Goal: Task Accomplishment & Management: Use online tool/utility

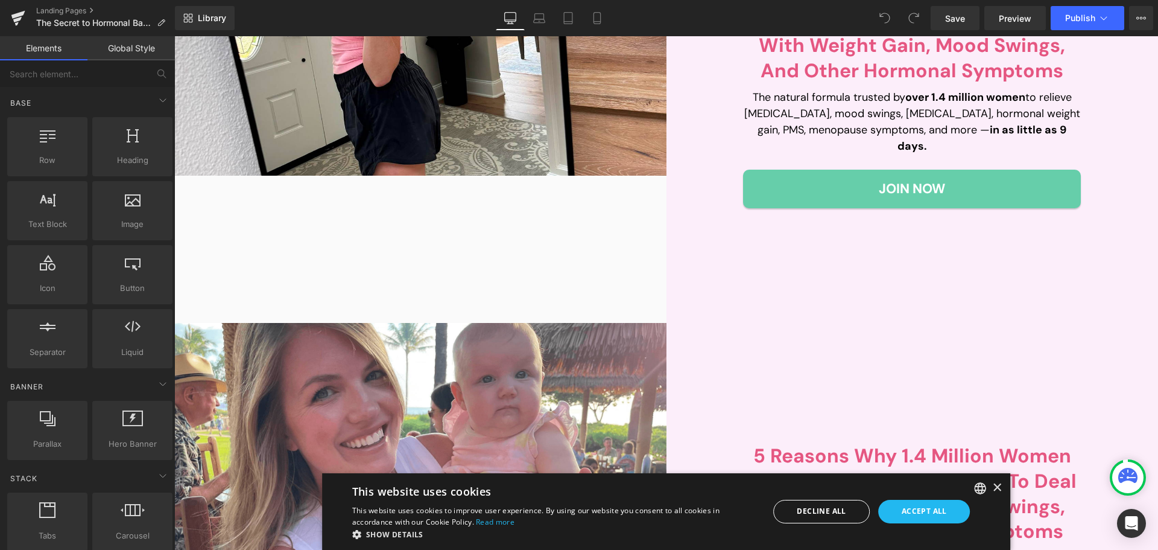
scroll to position [302, 0]
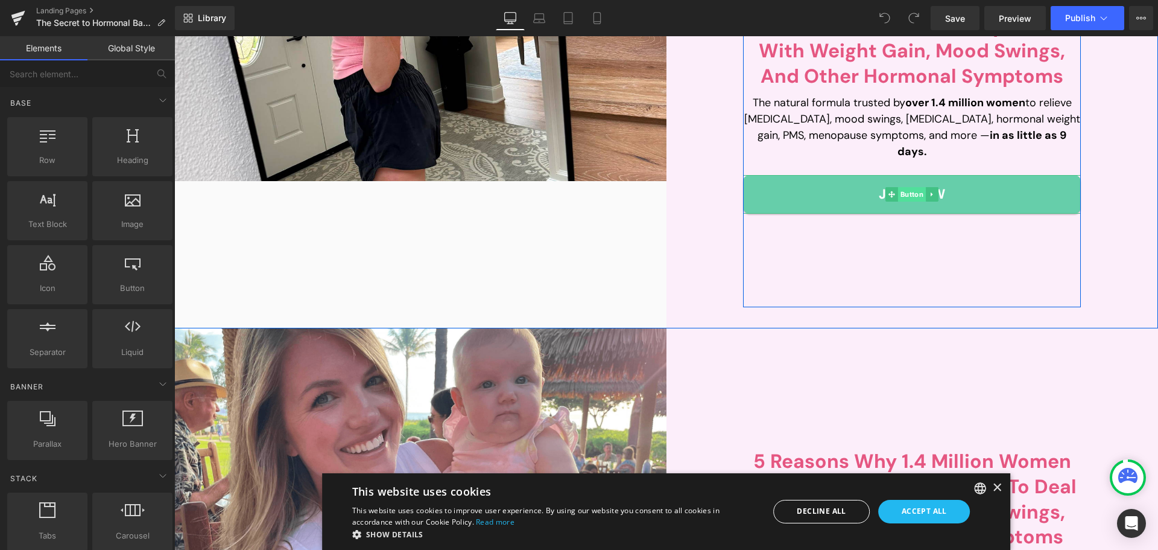
click at [909, 187] on span "Button" at bounding box center [912, 194] width 28 height 14
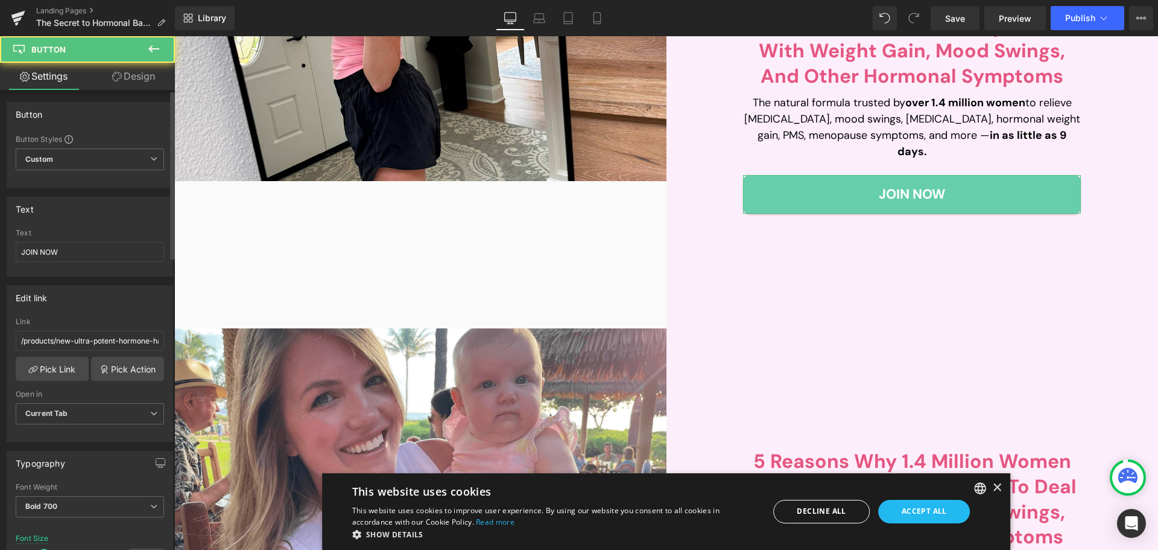
click at [94, 328] on div "Link /products/new-ultra-potent-hormone-harmony" at bounding box center [90, 336] width 148 height 39
click at [89, 247] on input "JOIN NOW" at bounding box center [90, 252] width 148 height 20
paste input "Discover Now"
type input "Discover Now"
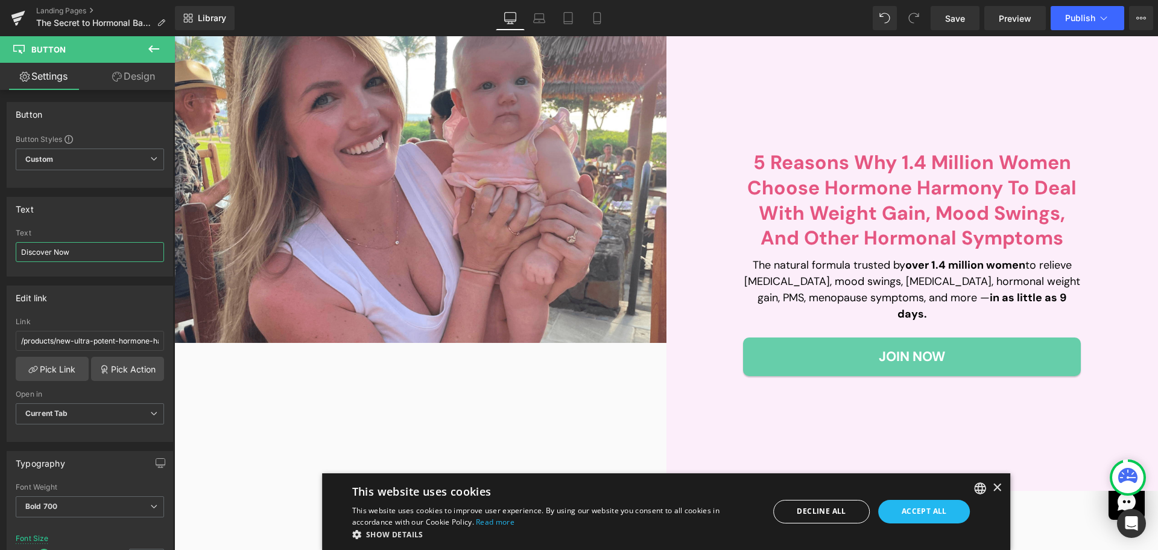
scroll to position [664, 0]
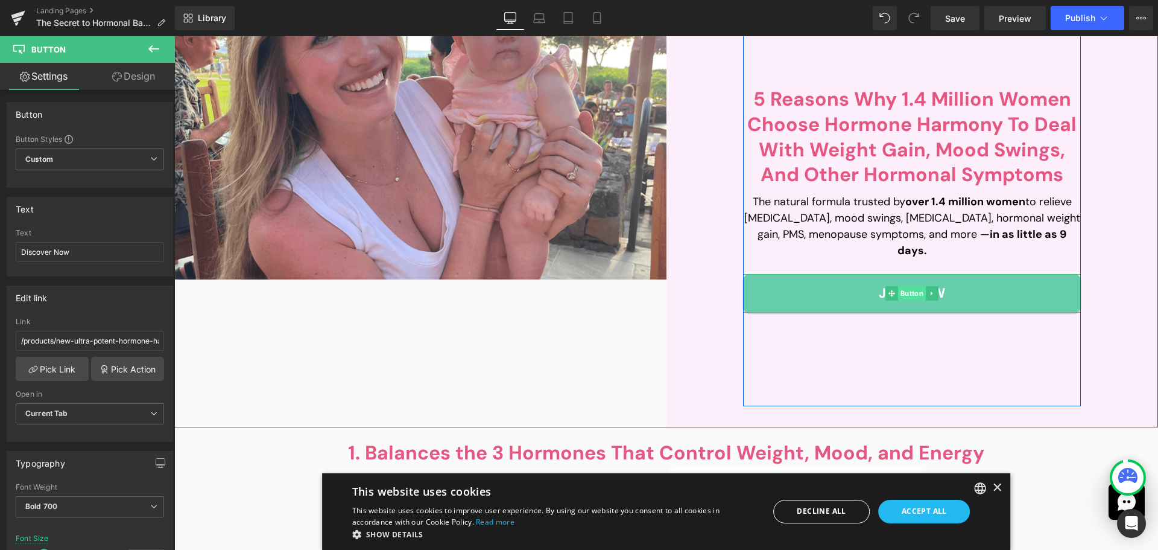
click at [900, 286] on span "Button" at bounding box center [912, 293] width 28 height 14
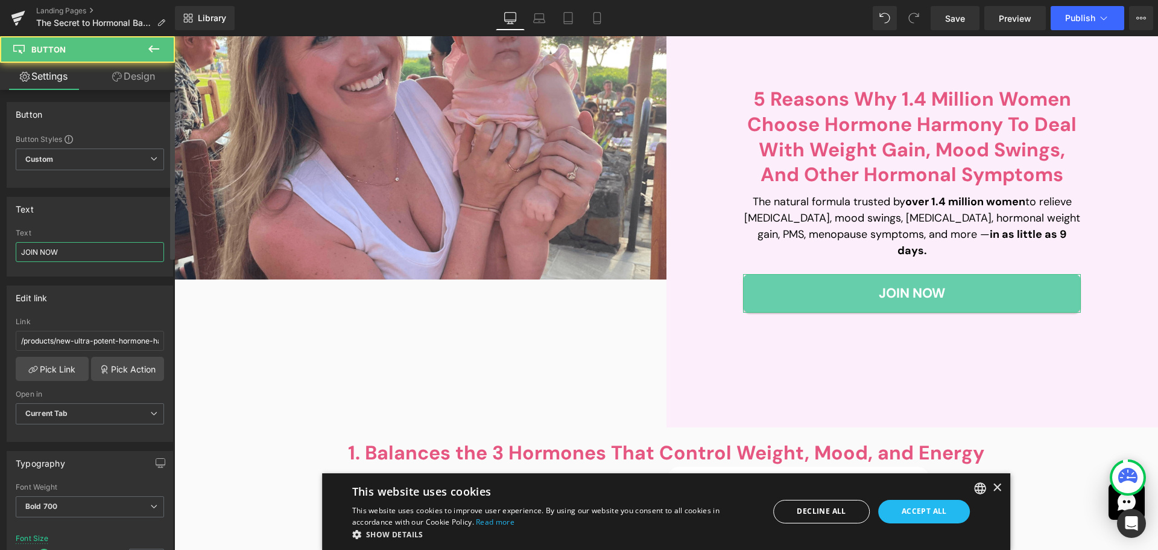
click at [88, 253] on input "JOIN NOW" at bounding box center [90, 252] width 148 height 20
paste input "Discover Now"
type input "Discover Now"
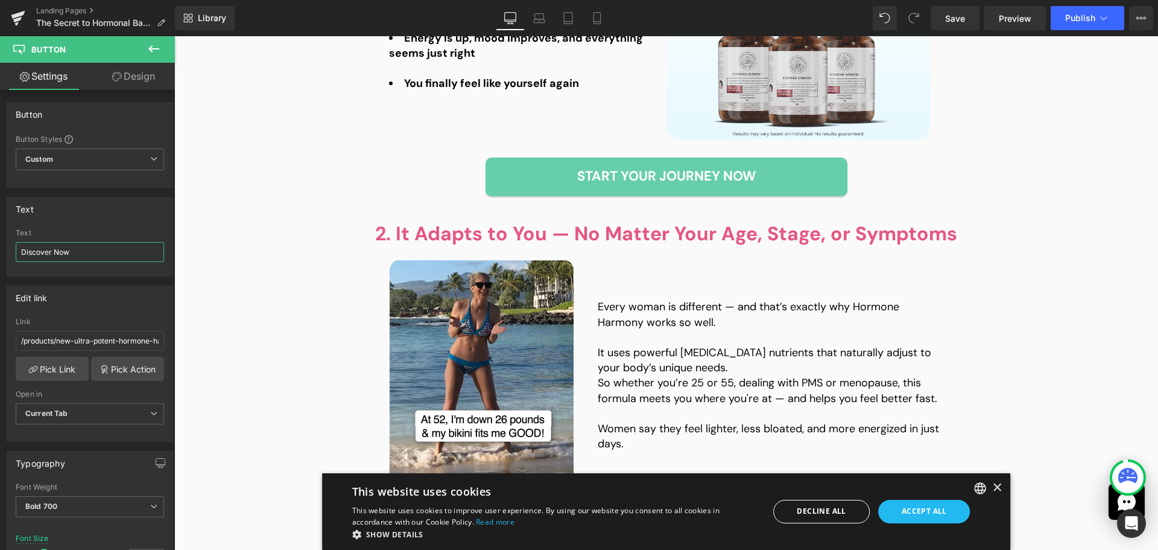
scroll to position [1327, 0]
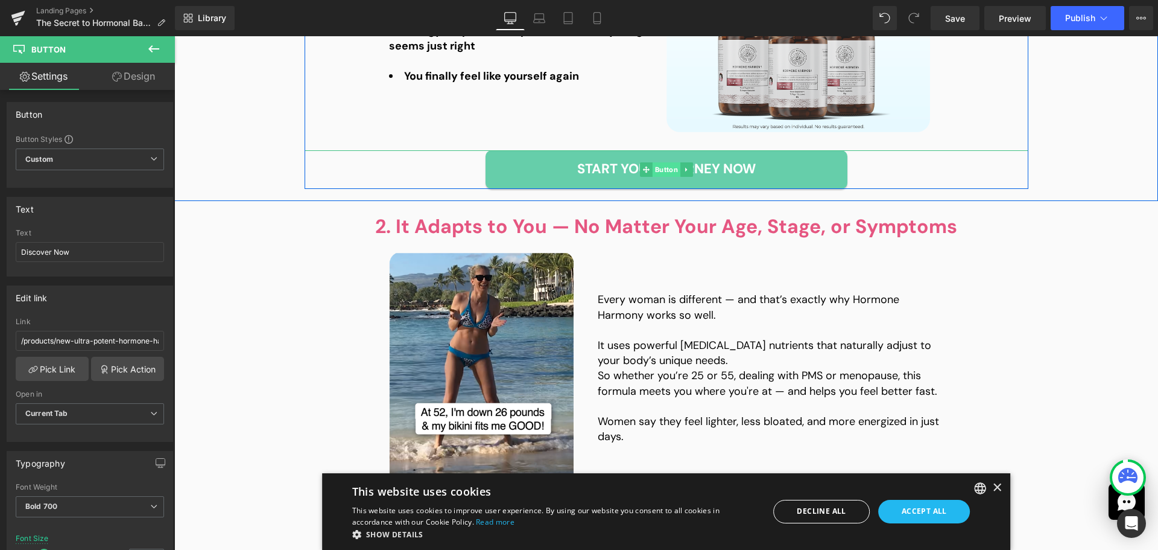
click at [661, 170] on span "Button" at bounding box center [666, 169] width 28 height 14
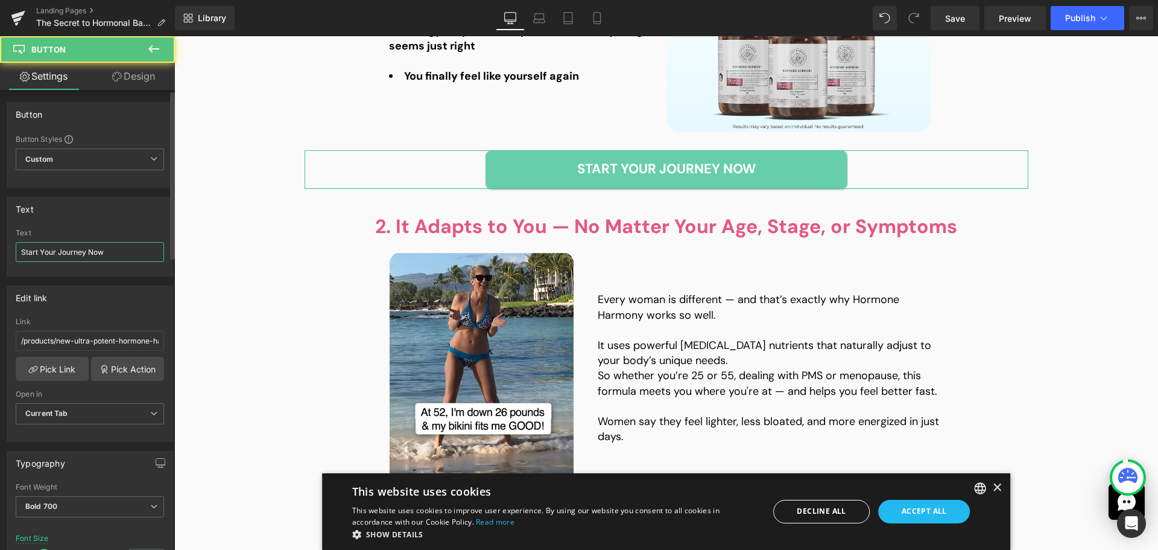
click at [80, 247] on input "Start Your Journey Now" at bounding box center [90, 252] width 148 height 20
paste input "Discover"
type input "Discover Now"
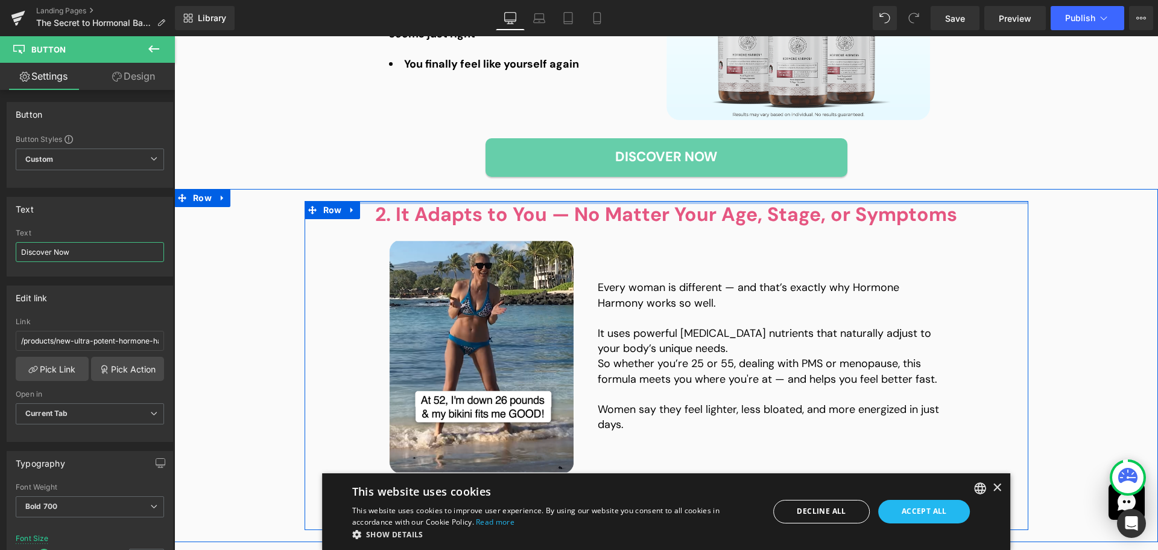
scroll to position [1750, 0]
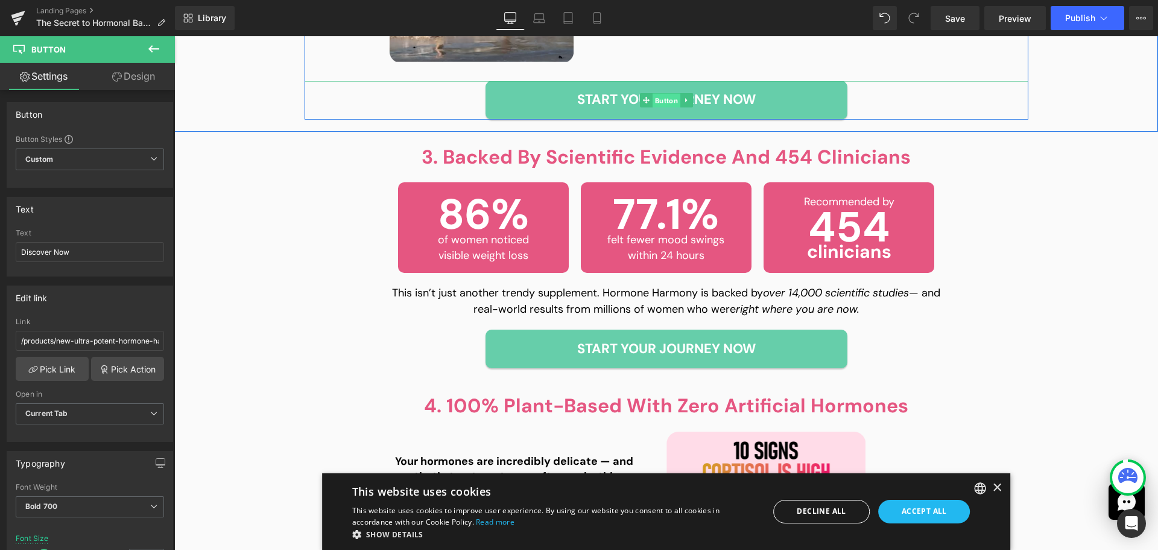
click at [662, 98] on span "Button" at bounding box center [666, 100] width 28 height 14
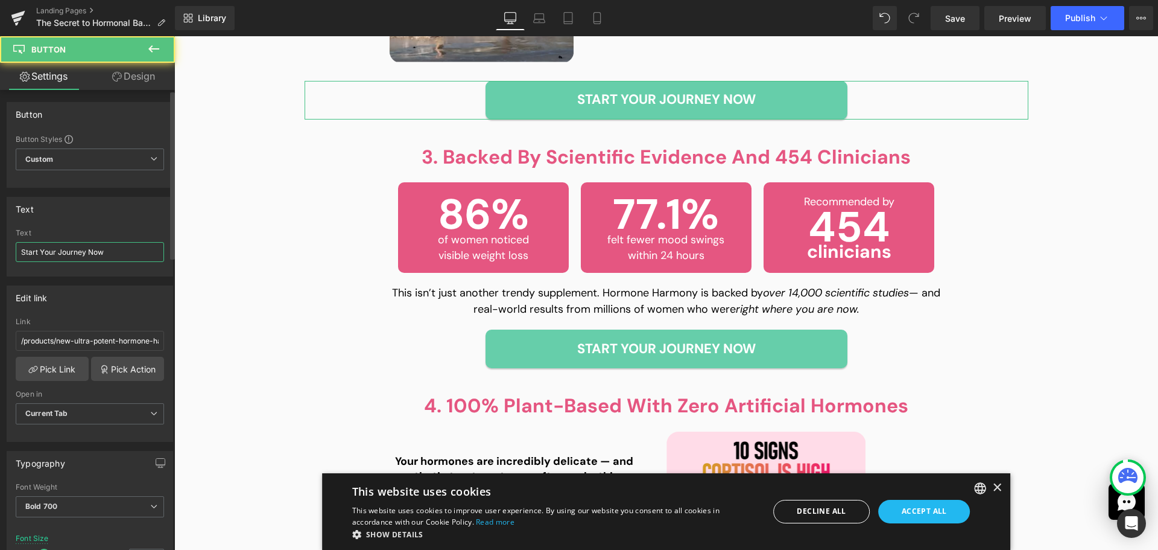
click at [93, 254] on input "Start Your Journey Now" at bounding box center [90, 252] width 148 height 20
paste input "Discover"
type input "Discover Now"
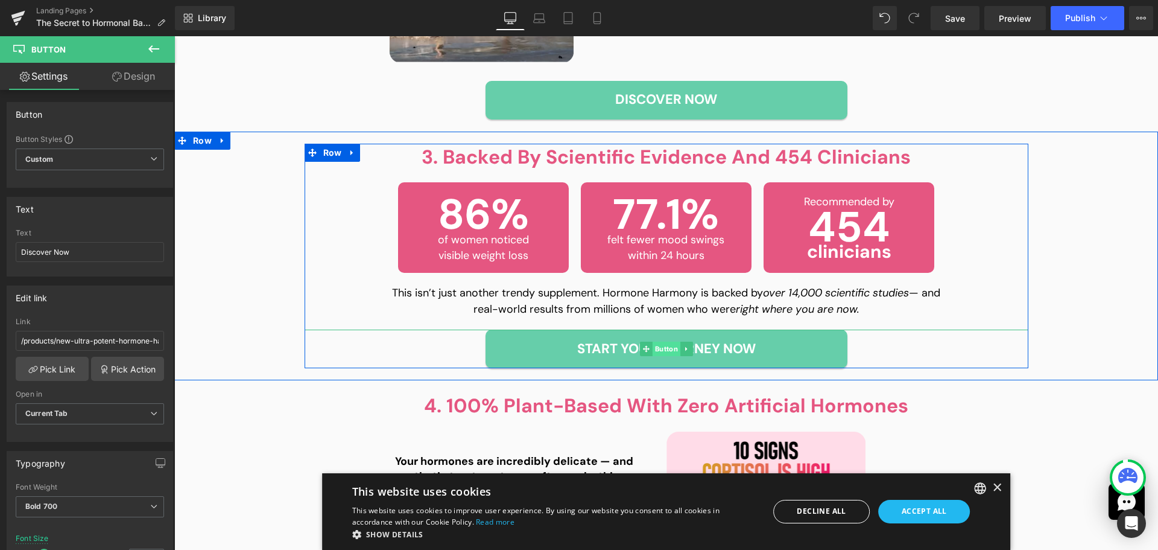
click at [653, 352] on span "Button" at bounding box center [666, 348] width 28 height 14
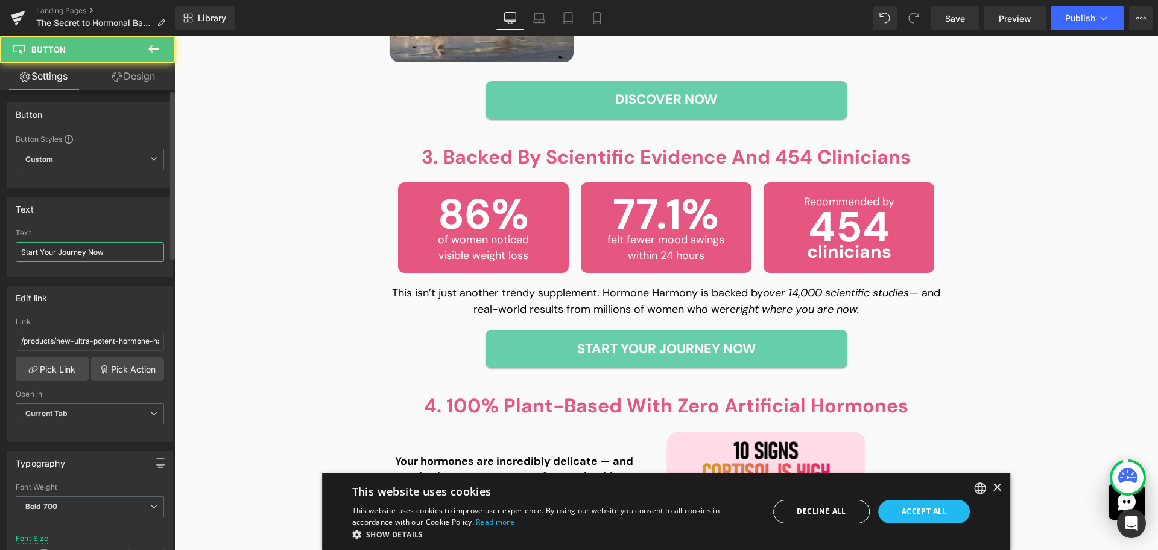
click at [82, 252] on input "Start Your Journey Now" at bounding box center [90, 252] width 148 height 20
paste input "Discover"
type input "Discover Now"
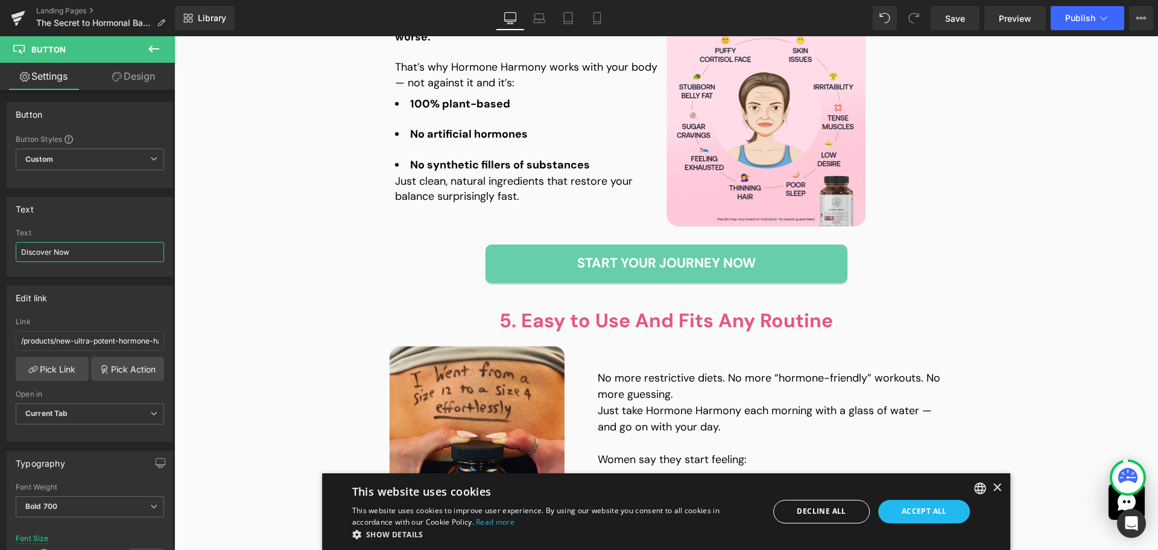
scroll to position [2293, 0]
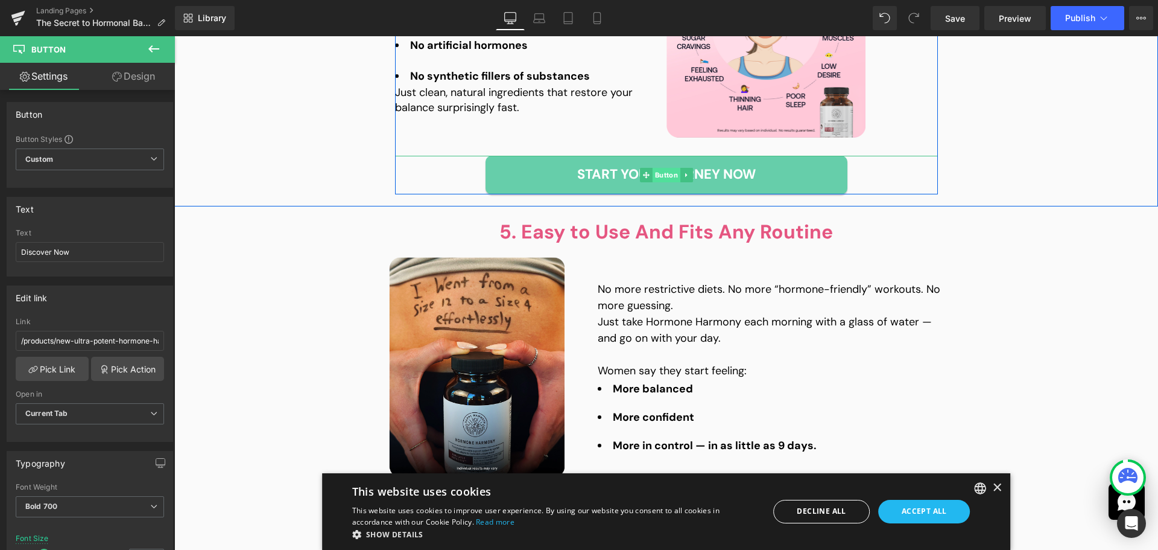
click at [654, 171] on span "Button" at bounding box center [666, 175] width 28 height 14
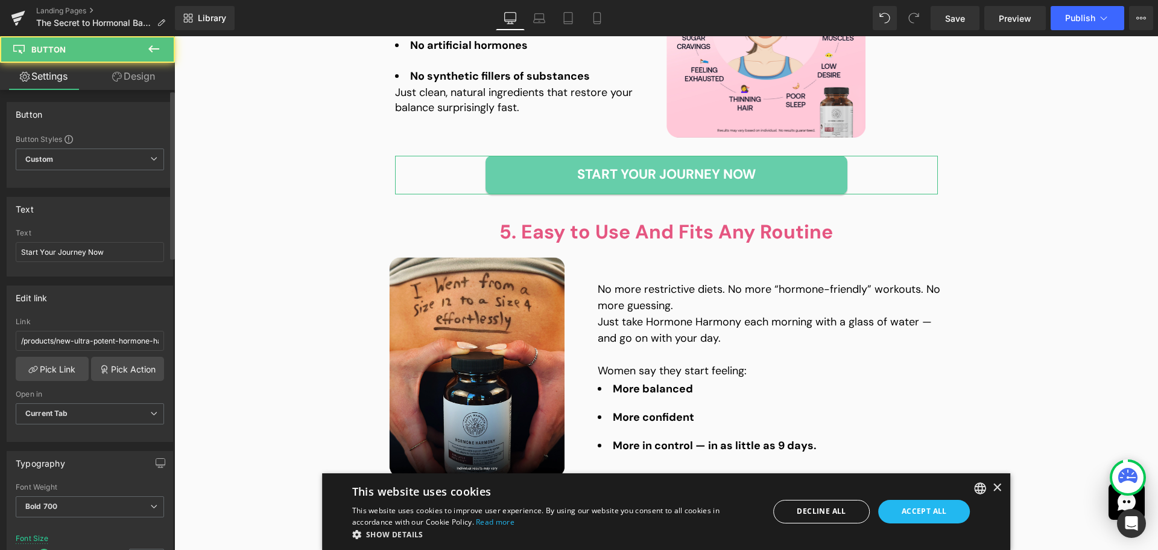
click at [113, 239] on div "Text Start Your Journey Now" at bounding box center [90, 252] width 148 height 47
click at [111, 248] on input "Start Your Journey Now" at bounding box center [90, 252] width 148 height 20
paste input "Discover"
type input "Discover Now"
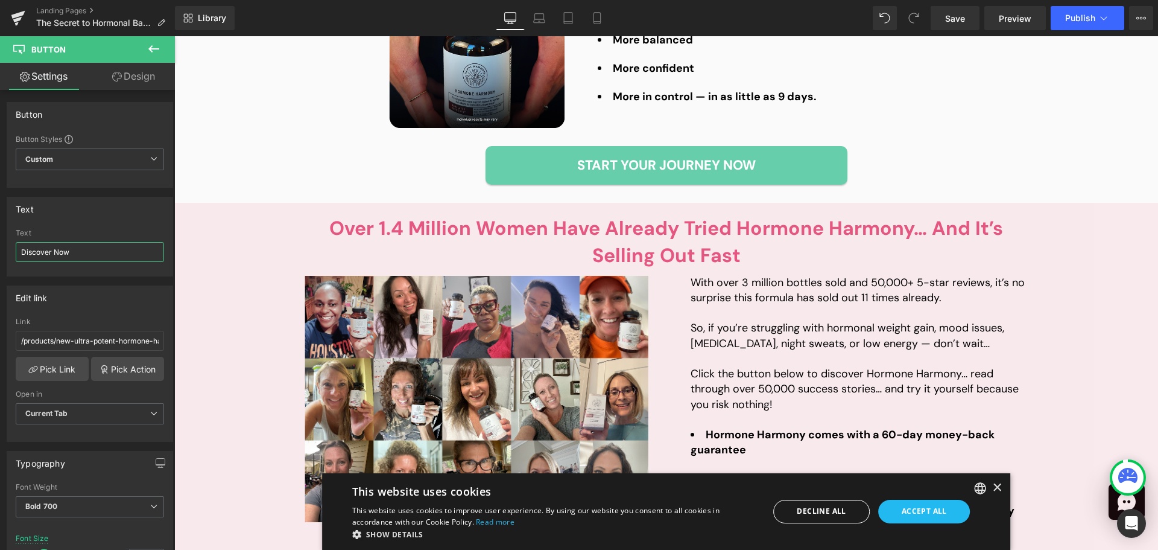
scroll to position [2655, 0]
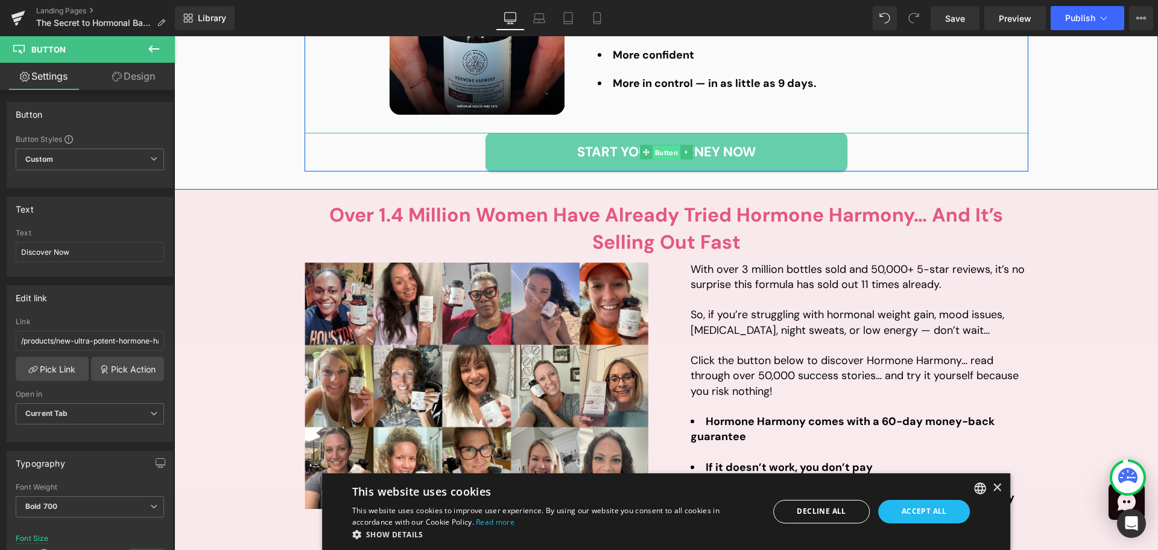
click at [672, 153] on span "Button" at bounding box center [666, 152] width 28 height 14
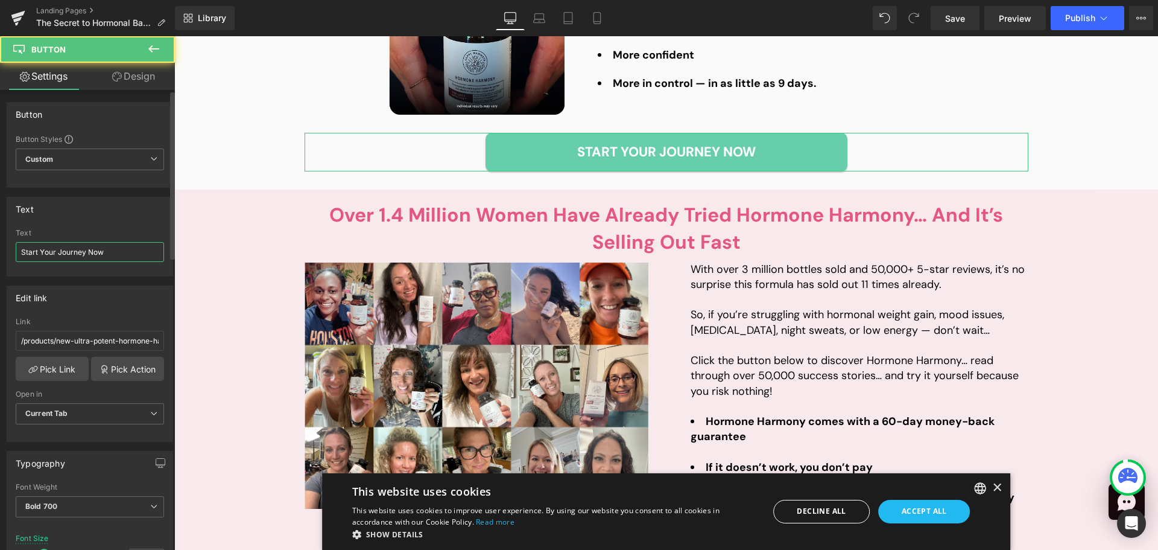
click at [90, 255] on input "Start Your Journey Now" at bounding box center [90, 252] width 148 height 20
paste input "Discover"
type input "Discover Now"
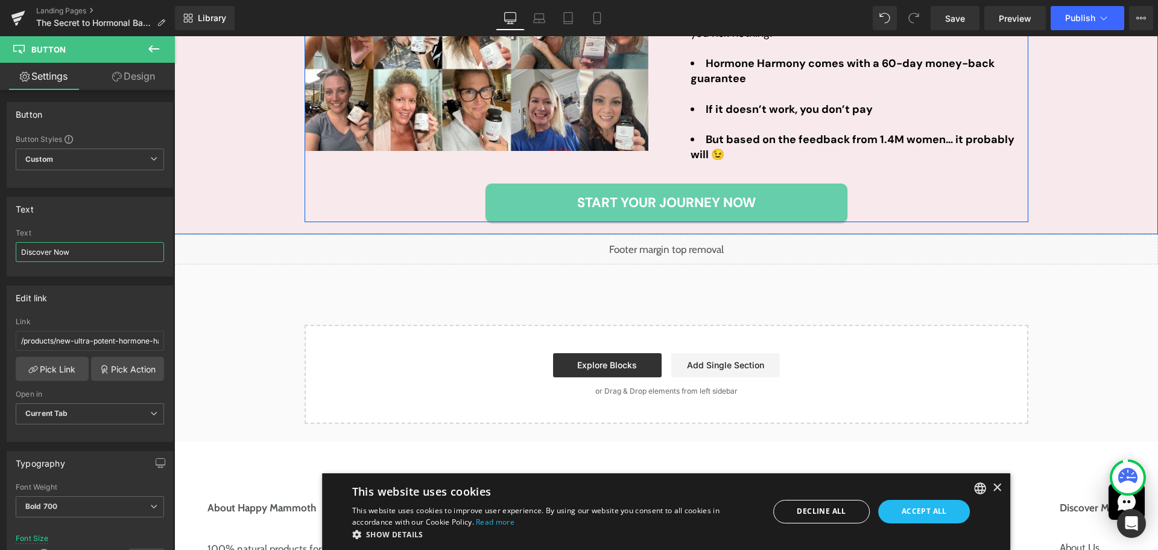
scroll to position [3017, 0]
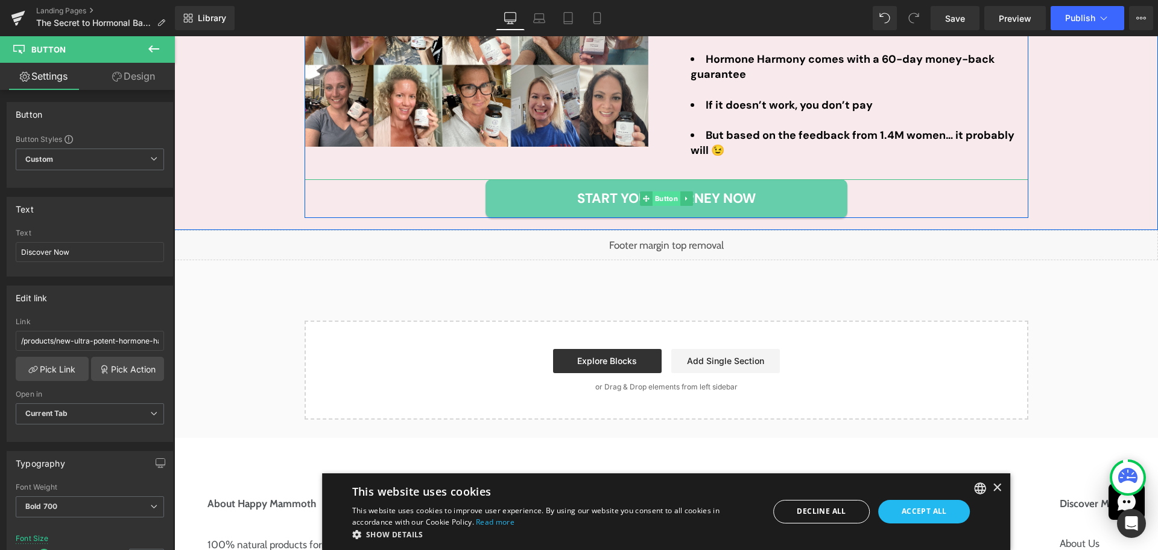
click at [659, 200] on span "Button" at bounding box center [666, 198] width 28 height 14
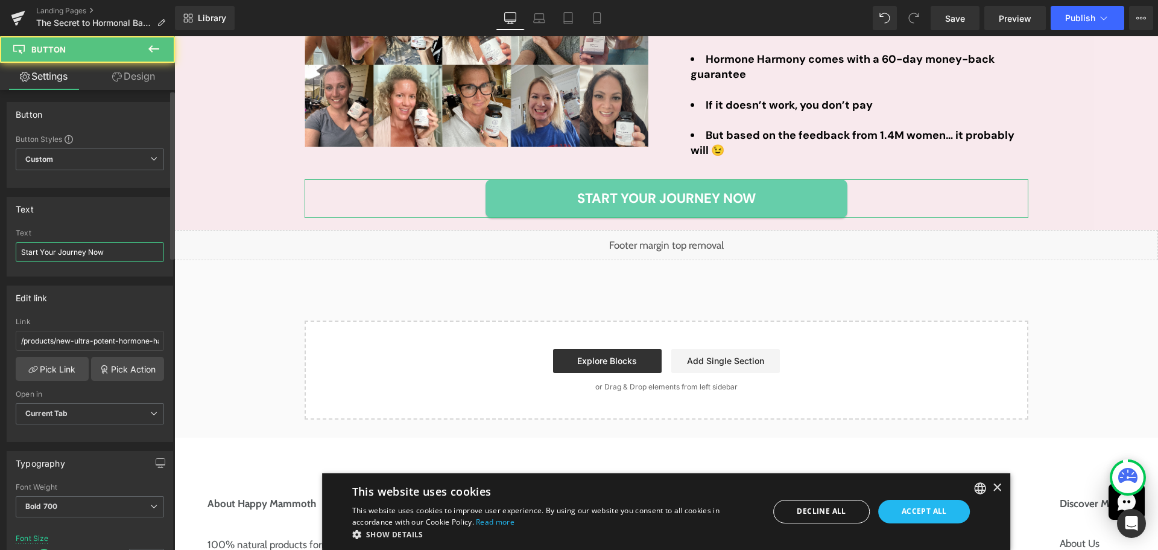
click at [83, 253] on input "Start Your Journey Now" at bounding box center [90, 252] width 148 height 20
paste input "Discover"
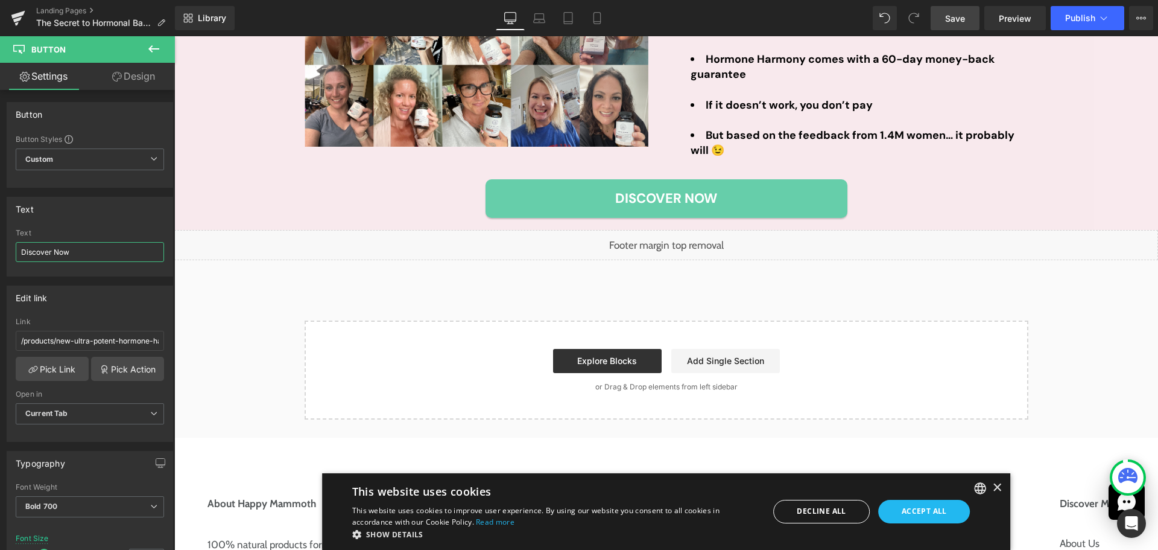
type input "Discover Now"
click at [962, 24] on span "Save" at bounding box center [955, 18] width 20 height 13
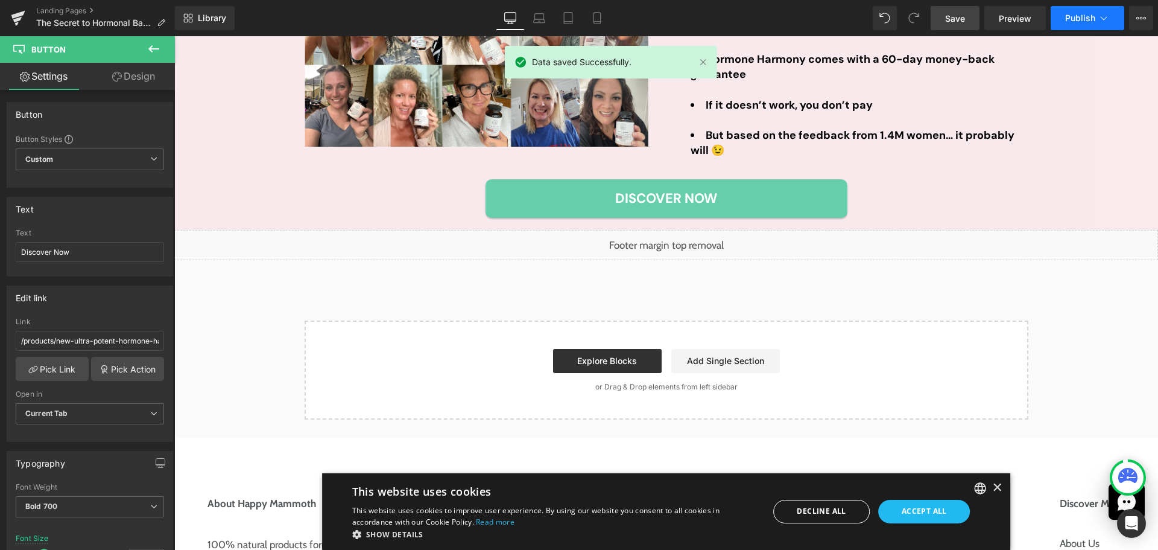
click at [1078, 10] on button "Publish" at bounding box center [1088, 18] width 74 height 24
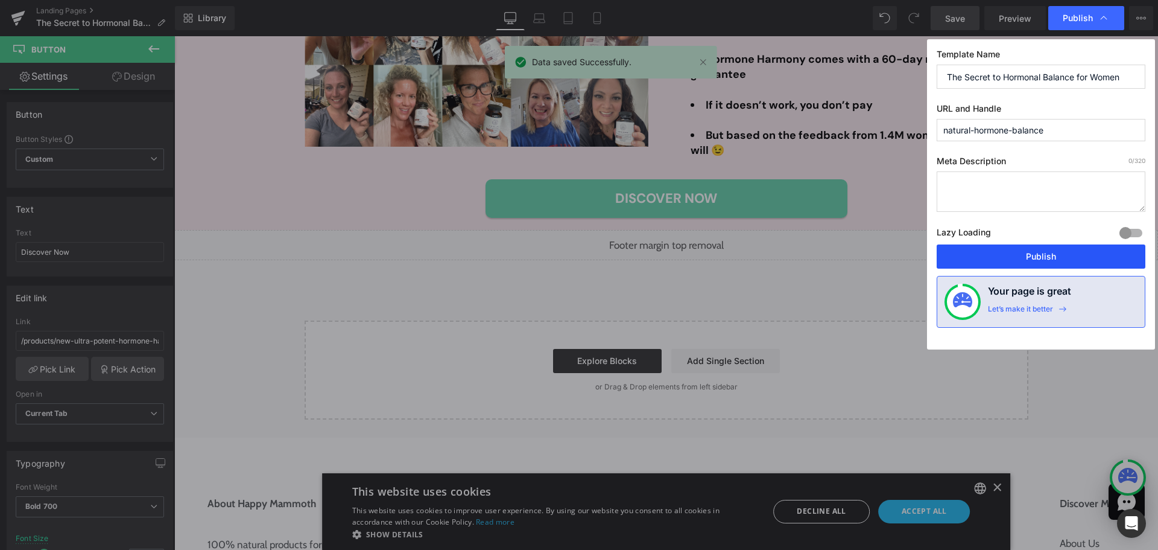
click at [1027, 258] on button "Publish" at bounding box center [1041, 256] width 209 height 24
